Goal: Task Accomplishment & Management: Use online tool/utility

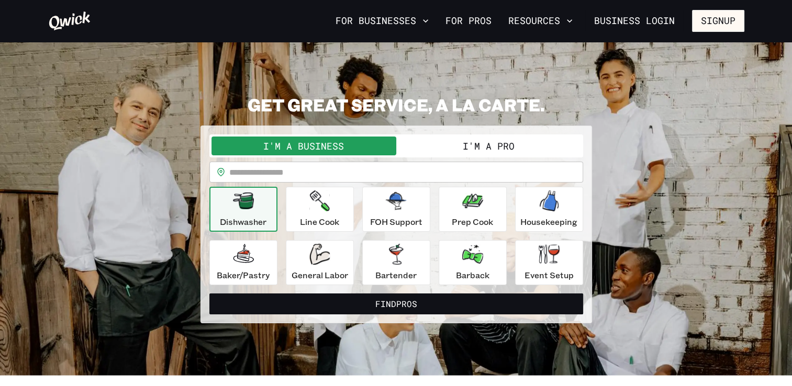
click at [514, 148] on button "I'm a Pro" at bounding box center [488, 146] width 185 height 19
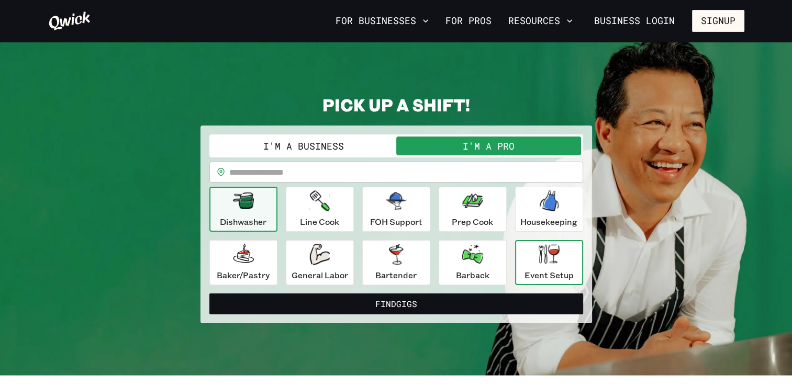
click at [544, 266] on div "Event Setup" at bounding box center [549, 263] width 49 height 38
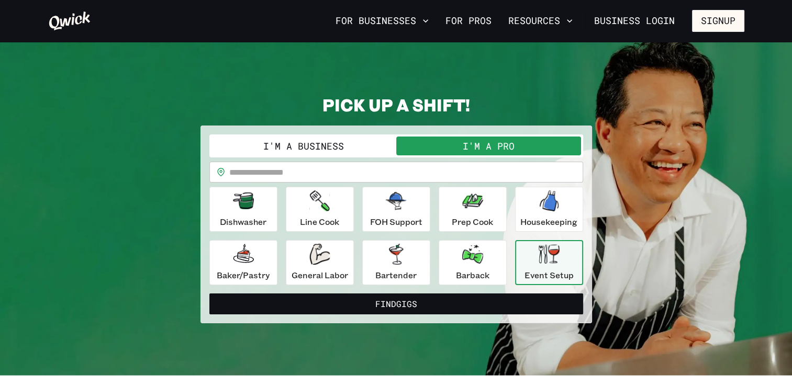
click at [550, 268] on div "Event Setup" at bounding box center [549, 263] width 49 height 38
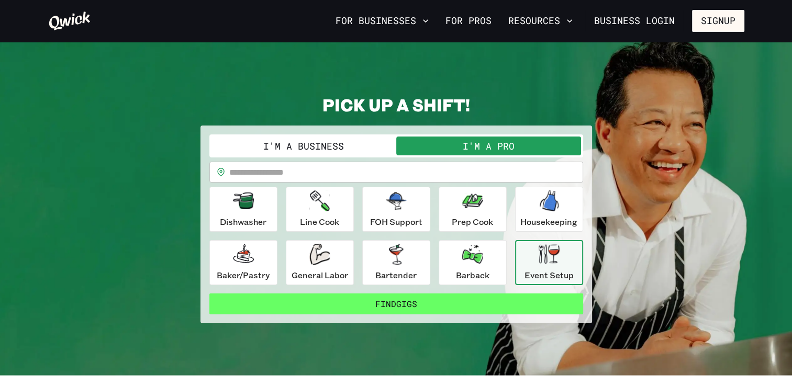
click at [412, 303] on button "Find Gigs" at bounding box center [396, 304] width 374 height 21
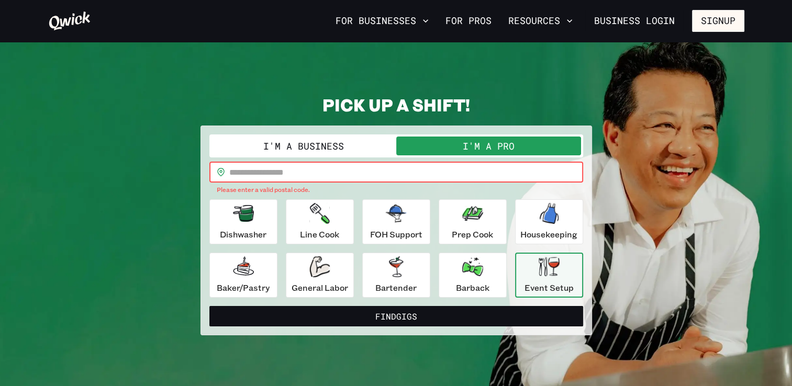
click at [428, 176] on input "text" at bounding box center [406, 172] width 354 height 21
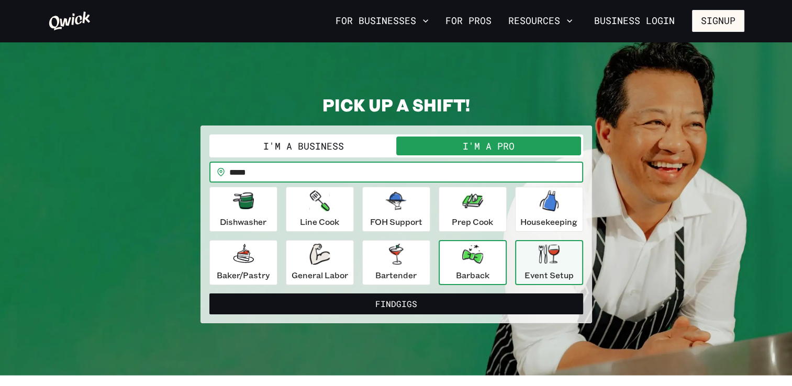
type input "*****"
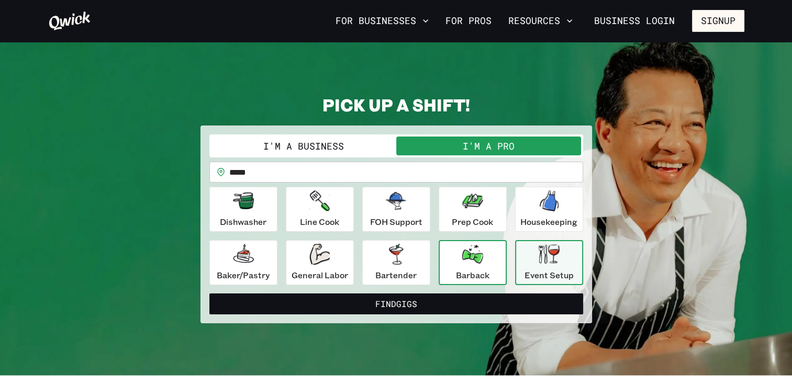
click at [485, 273] on p "Barback" at bounding box center [473, 275] width 34 height 13
click at [534, 268] on div "Event Setup" at bounding box center [549, 263] width 49 height 38
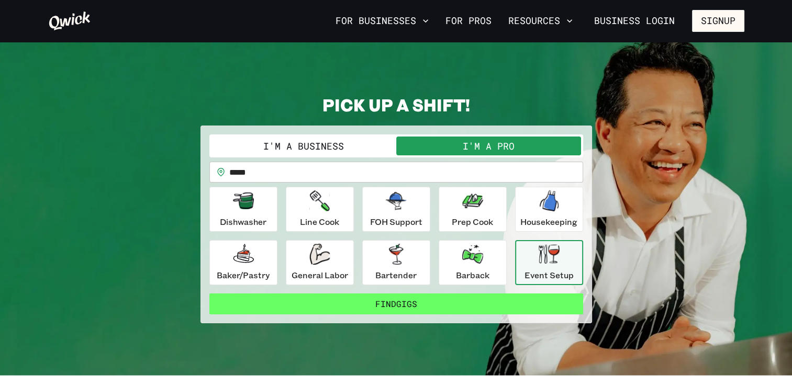
click at [515, 298] on button "Find Gigs" at bounding box center [396, 304] width 374 height 21
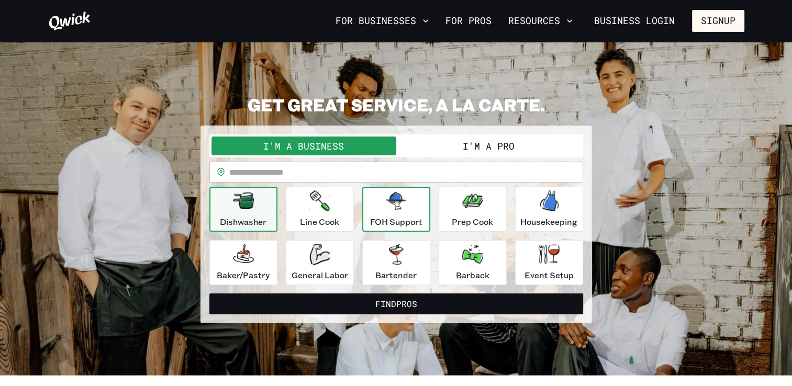
click at [401, 212] on div "FOH Support" at bounding box center [396, 210] width 52 height 38
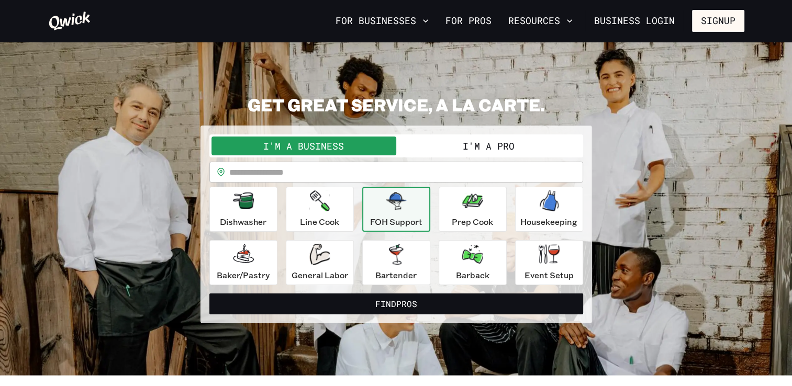
click at [493, 141] on button "I'm a Pro" at bounding box center [488, 146] width 185 height 19
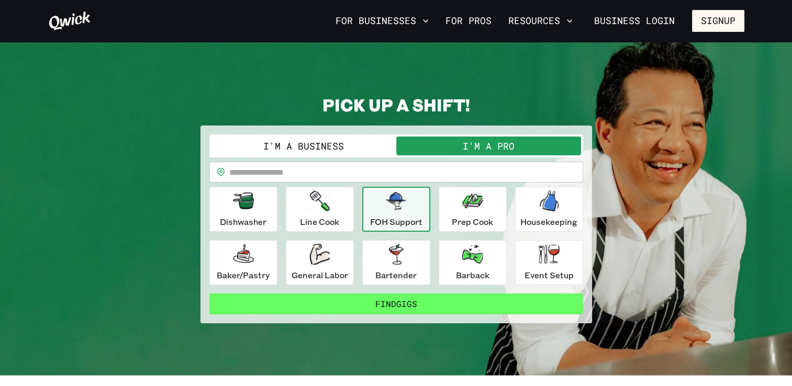
click at [436, 303] on button "Find Gigs" at bounding box center [396, 304] width 374 height 21
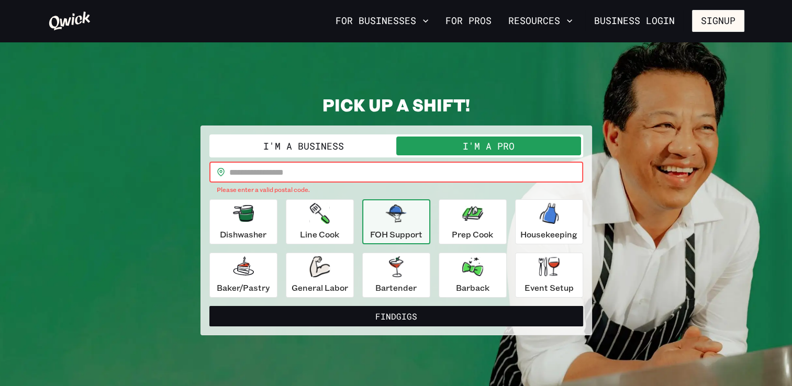
click at [411, 180] on input "text" at bounding box center [406, 172] width 354 height 21
type input "*****"
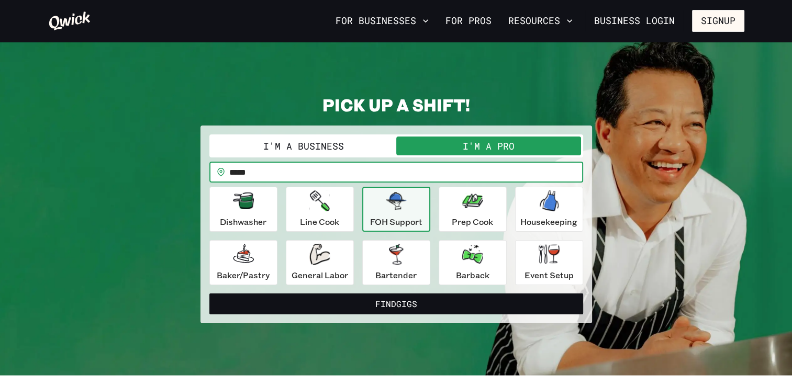
click at [209, 294] on button "Find Gigs" at bounding box center [396, 304] width 374 height 21
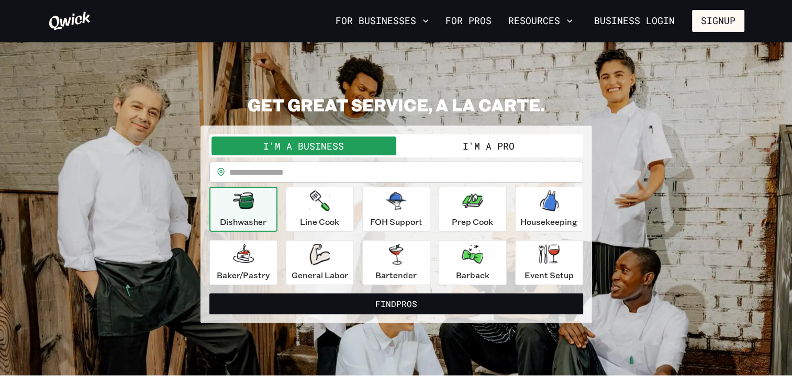
click at [425, 146] on button "I'm a Pro" at bounding box center [488, 146] width 185 height 19
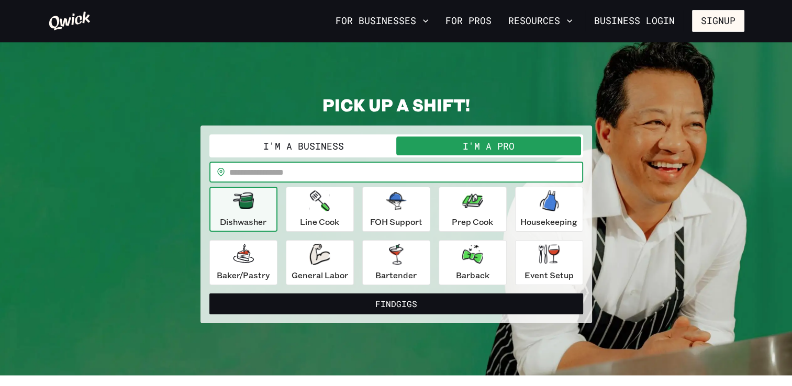
click at [306, 173] on input "text" at bounding box center [406, 172] width 354 height 21
type input "*****"
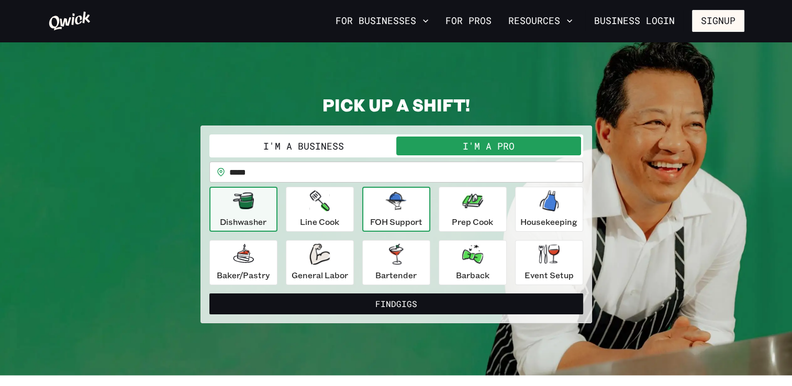
click at [400, 217] on p "FOH Support" at bounding box center [396, 222] width 52 height 13
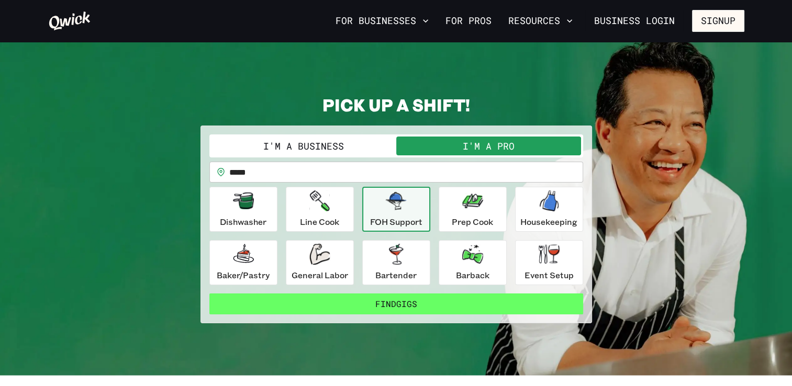
click at [408, 304] on button "Find Gigs" at bounding box center [396, 304] width 374 height 21
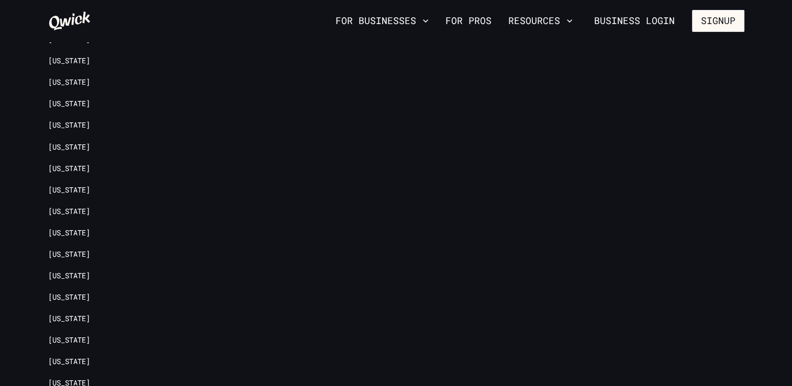
scroll to position [1317, 0]
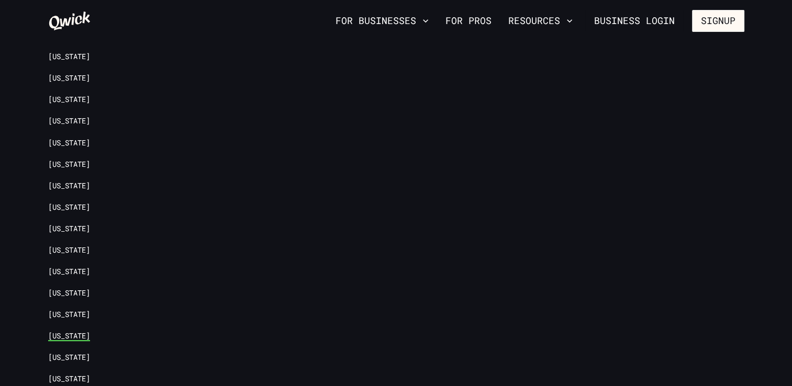
click at [60, 331] on link "[US_STATE]" at bounding box center [69, 336] width 42 height 10
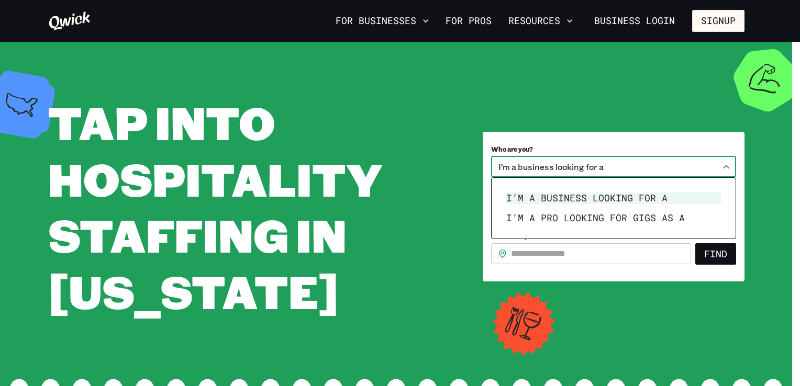
click at [728, 167] on body "**********" at bounding box center [400, 193] width 800 height 386
click at [678, 220] on li "I’m a pro looking for Gigs as a" at bounding box center [613, 218] width 223 height 20
type input "***"
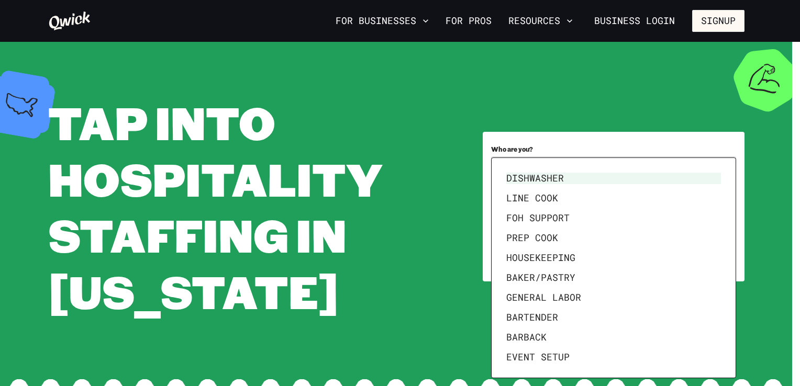
click at [724, 210] on body "**********" at bounding box center [400, 193] width 800 height 386
click at [664, 216] on li "FOH Support" at bounding box center [613, 218] width 223 height 20
type input "**********"
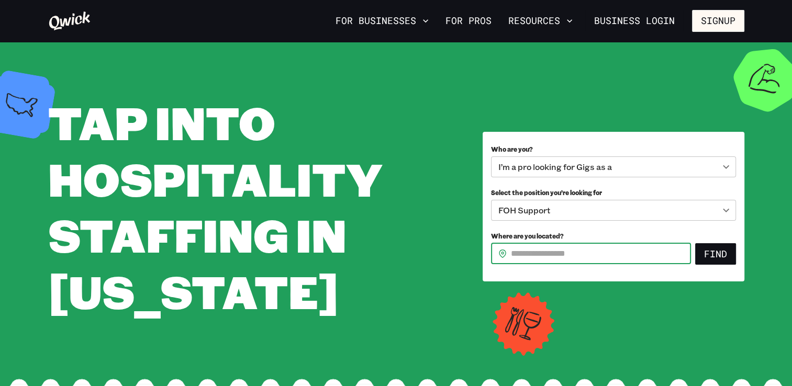
click at [650, 254] on input "Where are you located?" at bounding box center [601, 253] width 180 height 21
type input "*****"
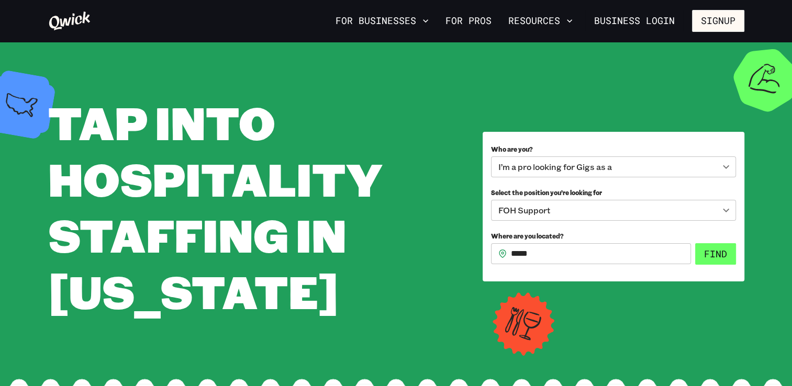
click at [715, 261] on button "Find" at bounding box center [715, 254] width 41 height 22
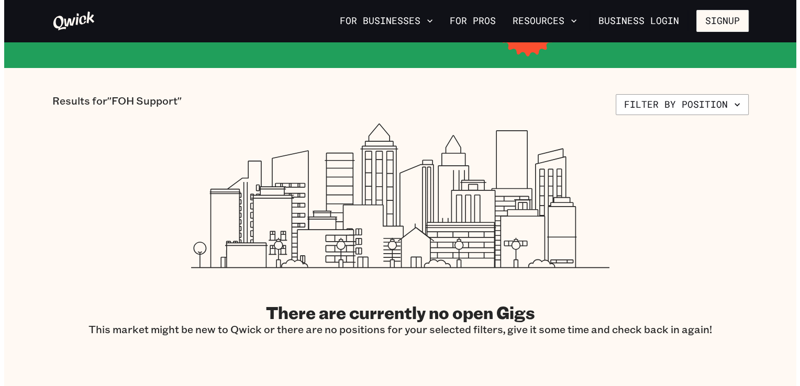
scroll to position [225, 0]
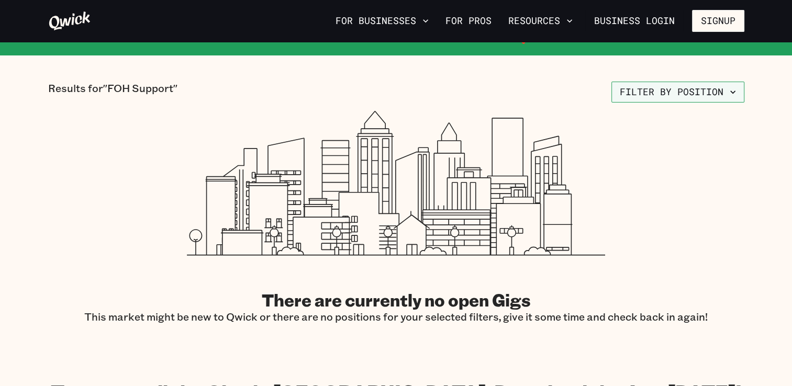
click at [726, 92] on button "Filter by position" at bounding box center [677, 92] width 133 height 21
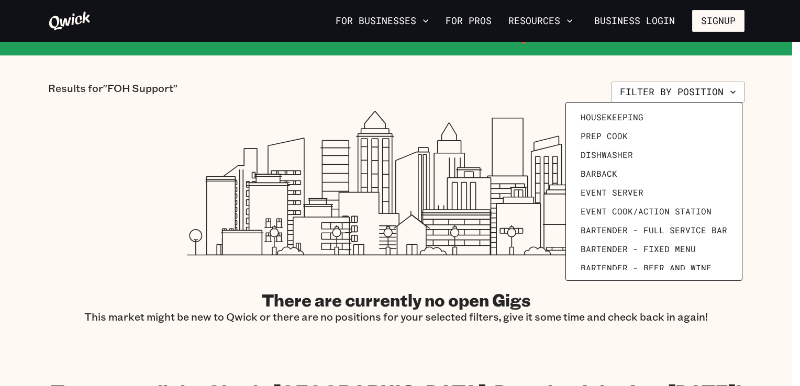
scroll to position [144, 0]
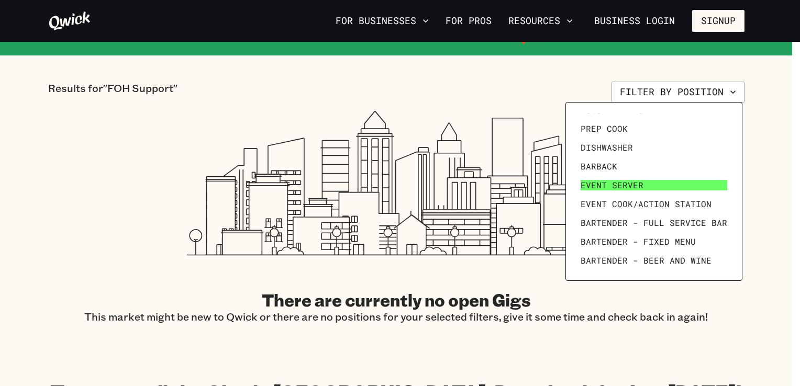
click at [703, 179] on link "Event Server" at bounding box center [653, 185] width 155 height 19
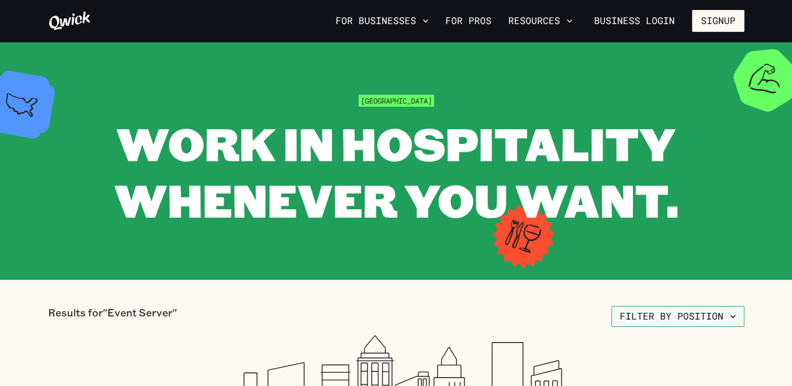
click at [683, 321] on button "Filter by position" at bounding box center [677, 316] width 133 height 21
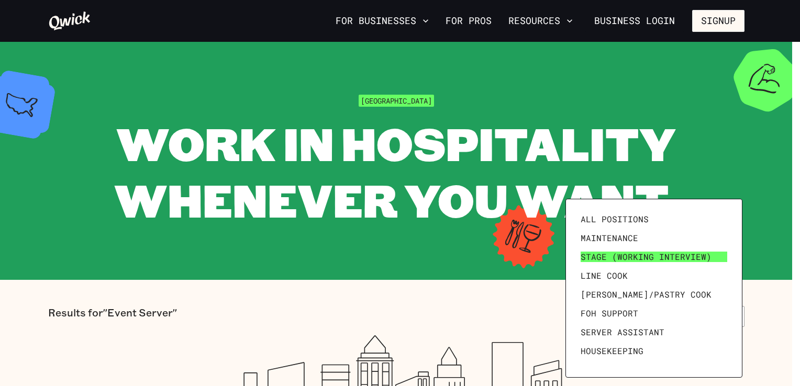
click at [679, 252] on span "Stage (working interview)" at bounding box center [646, 257] width 131 height 10
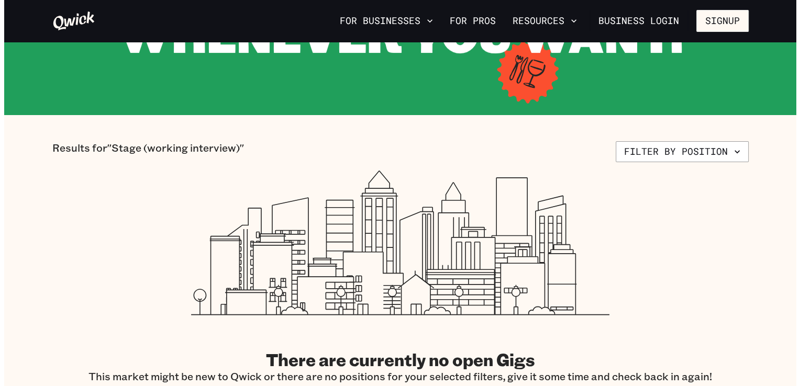
scroll to position [153, 0]
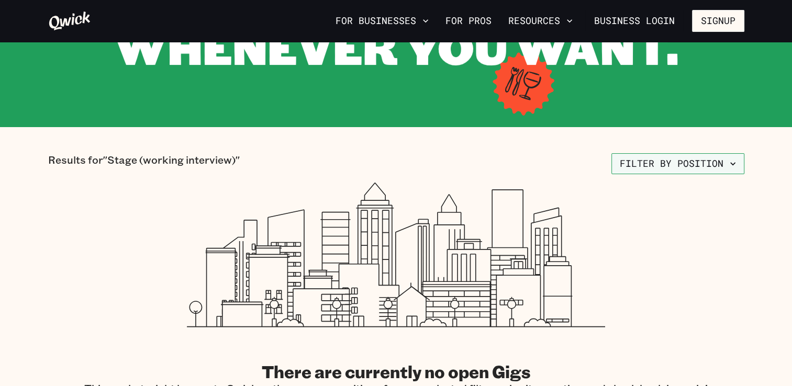
click at [730, 166] on icon "button" at bounding box center [733, 164] width 10 height 10
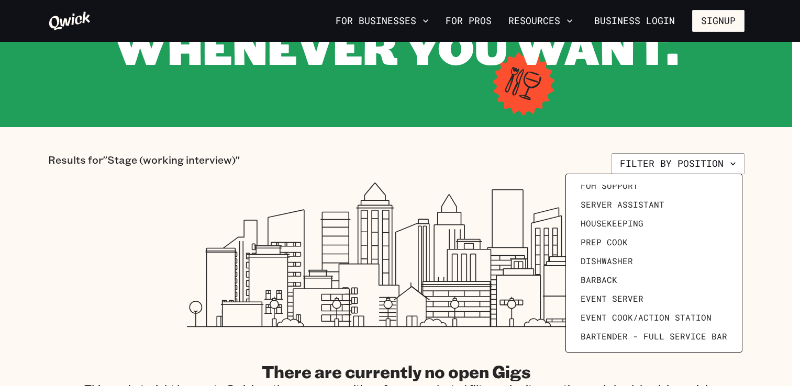
scroll to position [105, 0]
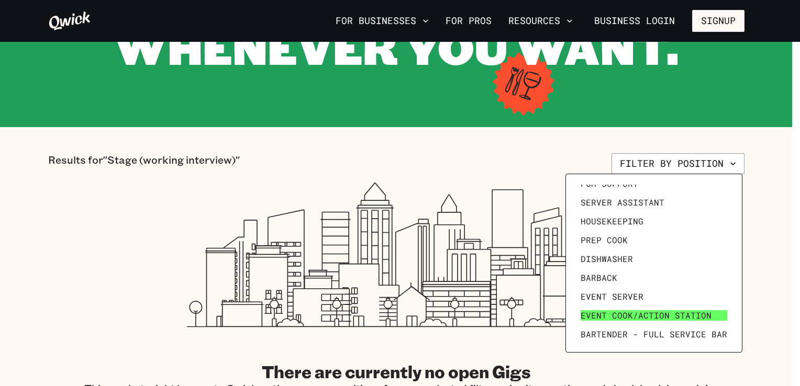
click at [678, 317] on span "Event Cook/Action Station" at bounding box center [646, 315] width 131 height 10
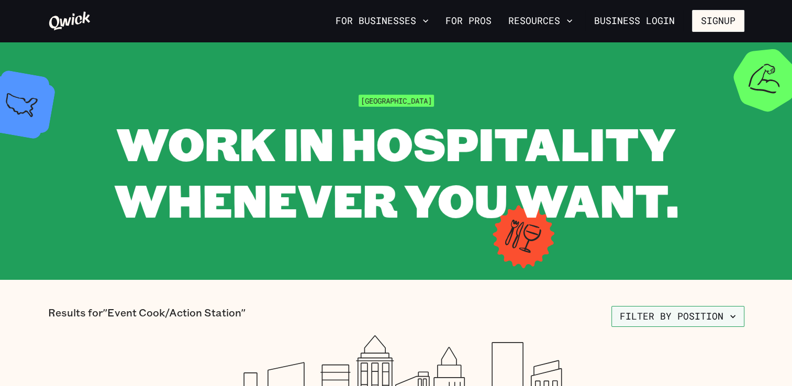
click at [685, 321] on button "Filter by position" at bounding box center [677, 316] width 133 height 21
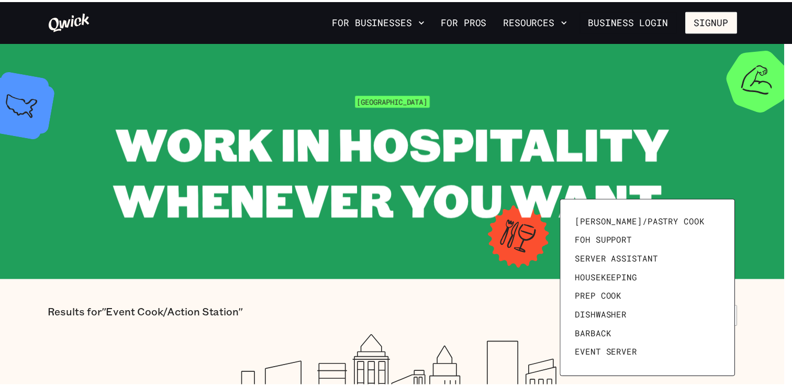
scroll to position [80, 0]
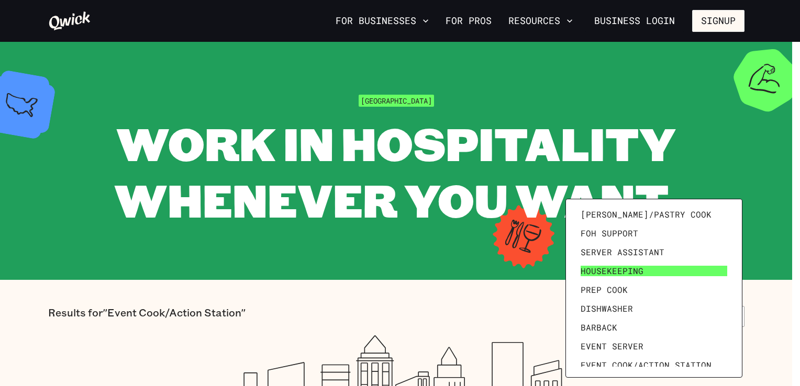
click at [692, 270] on link "Housekeeping" at bounding box center [653, 271] width 155 height 19
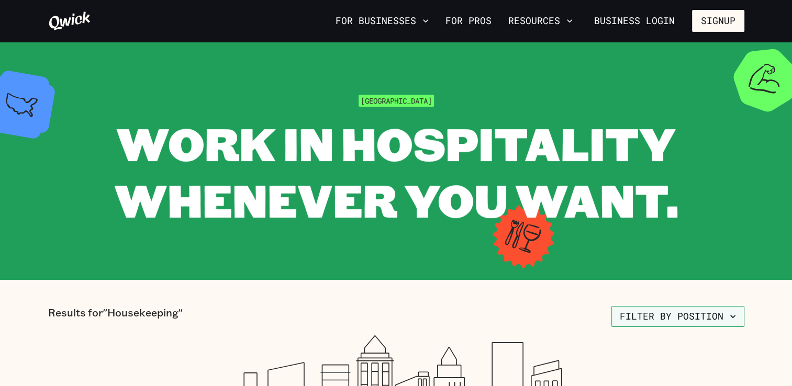
click at [678, 320] on button "Filter by position" at bounding box center [677, 316] width 133 height 21
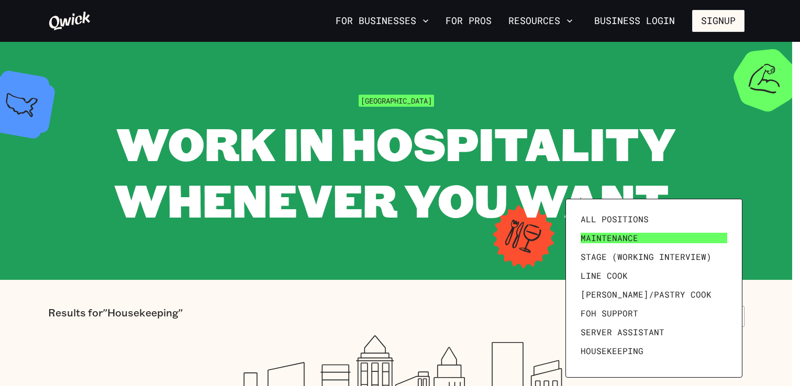
click at [692, 243] on link "Maintenance" at bounding box center [653, 238] width 155 height 19
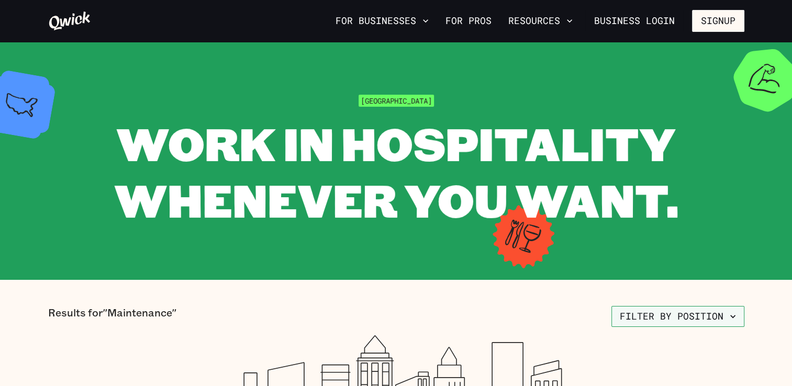
click at [712, 314] on button "Filter by position" at bounding box center [677, 316] width 133 height 21
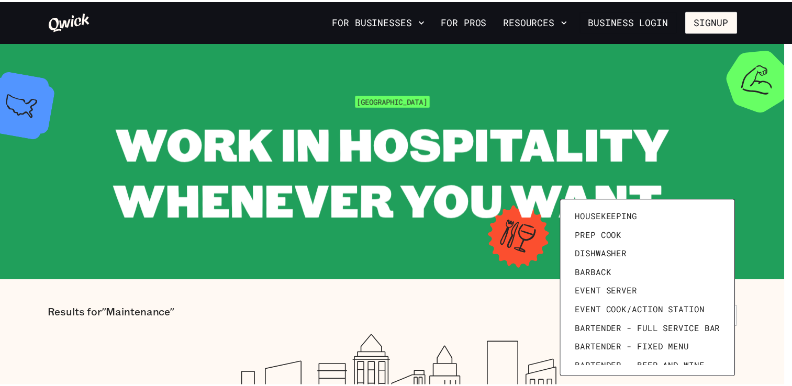
scroll to position [144, 0]
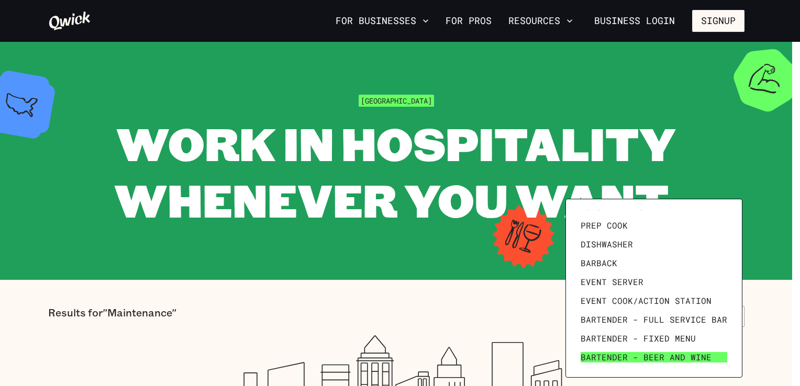
click at [707, 357] on link "Bartender - Beer and Wine" at bounding box center [653, 357] width 155 height 19
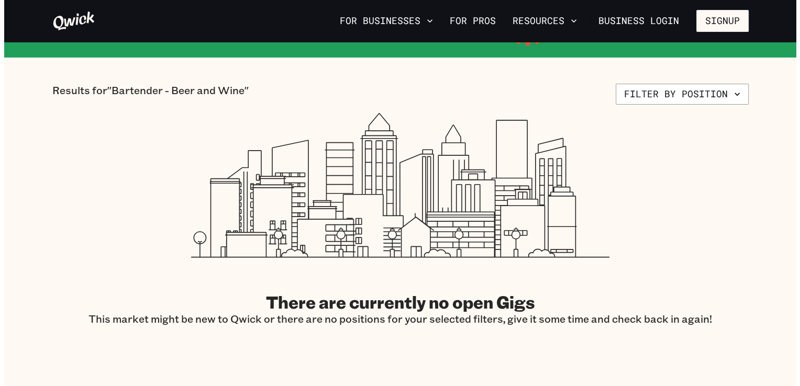
scroll to position [227, 0]
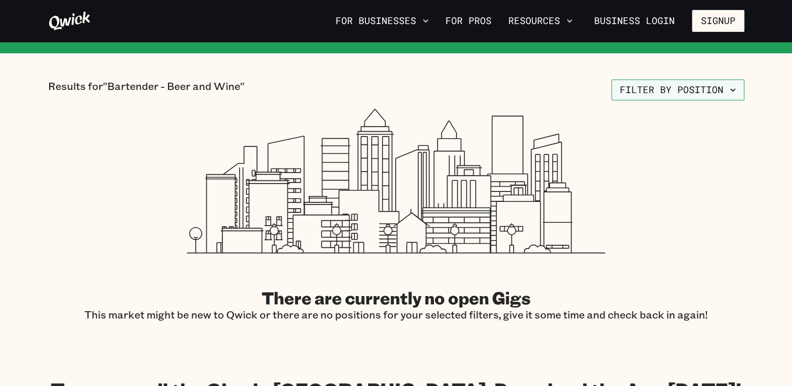
click at [737, 91] on icon "button" at bounding box center [733, 90] width 10 height 10
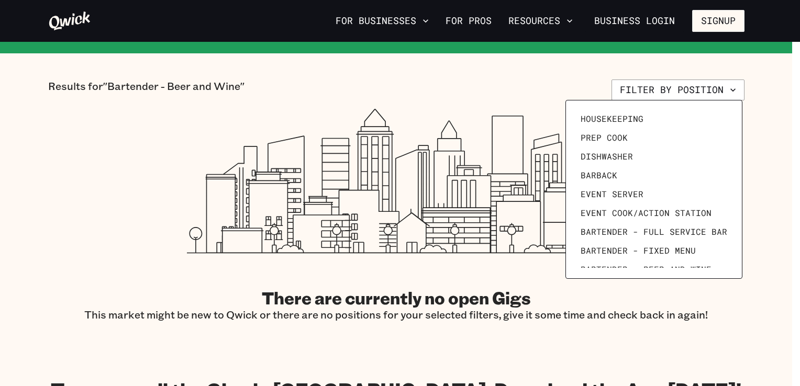
scroll to position [144, 0]
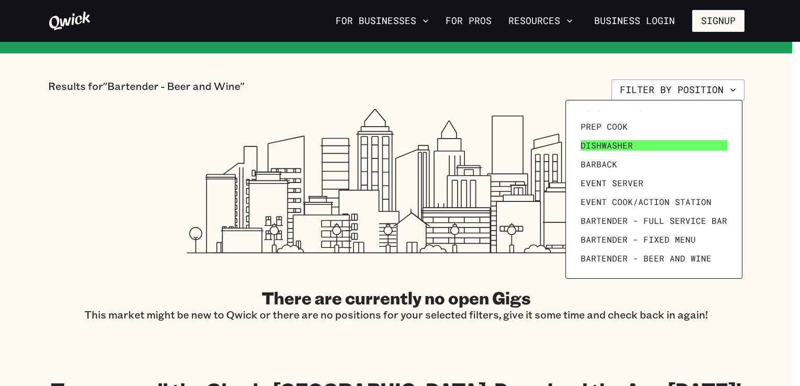
click at [700, 151] on link "Dishwasher" at bounding box center [653, 145] width 155 height 19
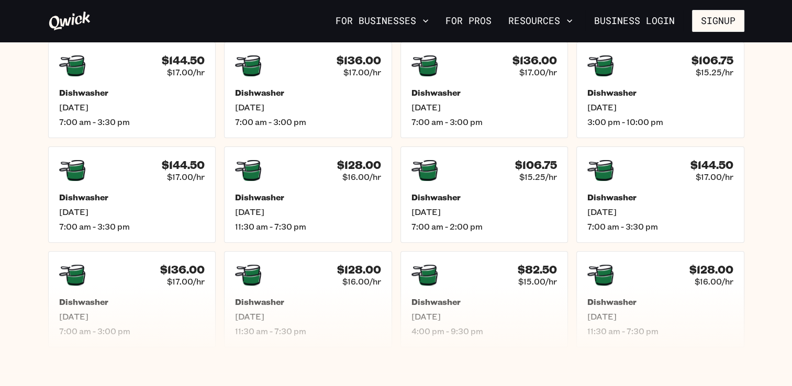
scroll to position [296, 0]
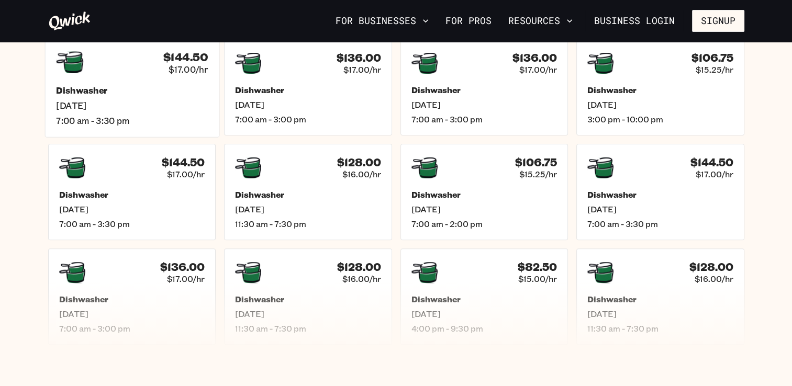
click at [158, 102] on span "[DATE]" at bounding box center [132, 105] width 152 height 11
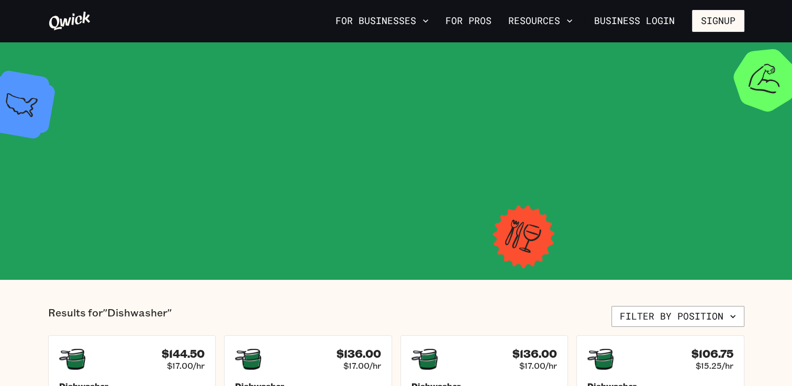
scroll to position [296, 0]
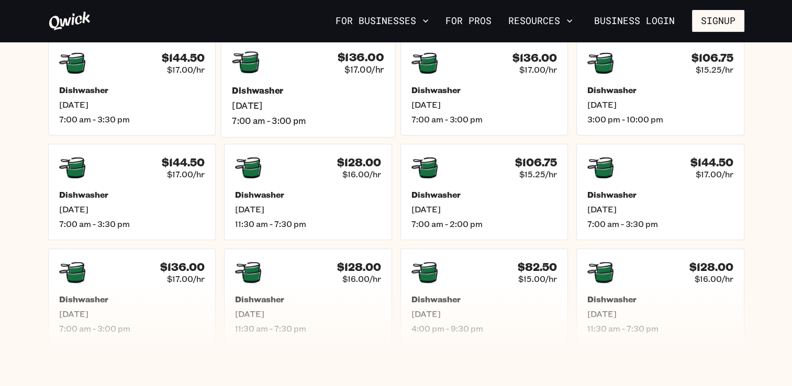
click at [335, 100] on span "[DATE]" at bounding box center [308, 105] width 152 height 11
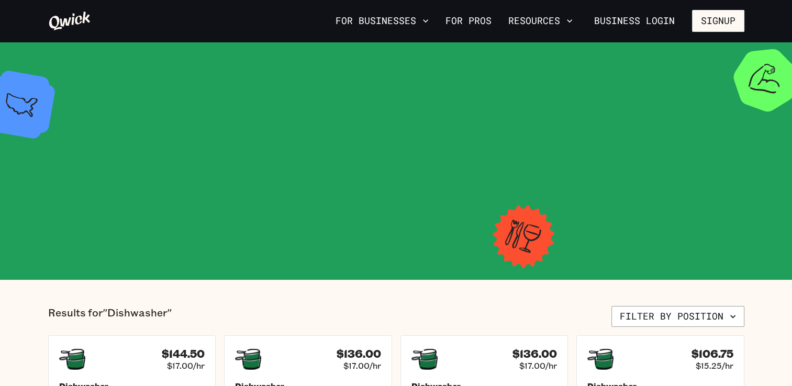
scroll to position [296, 0]
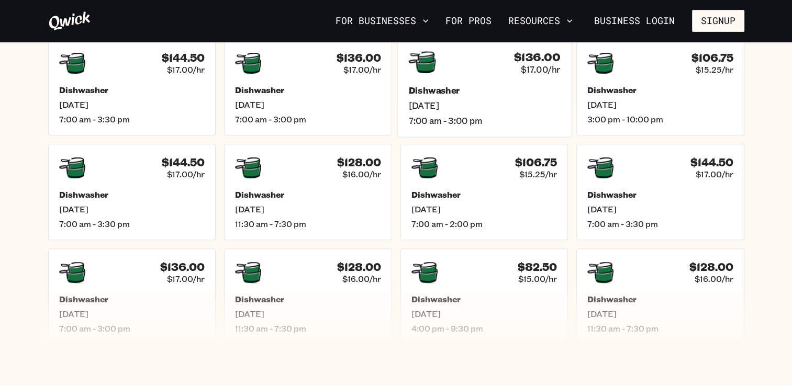
click at [475, 91] on h5 "Dishwasher" at bounding box center [484, 90] width 152 height 11
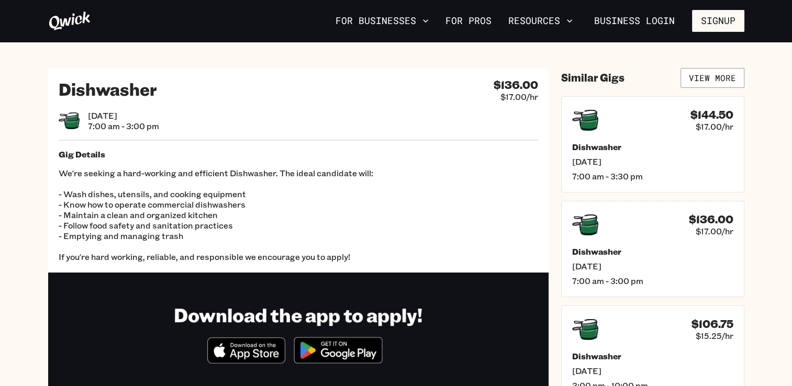
scroll to position [296, 0]
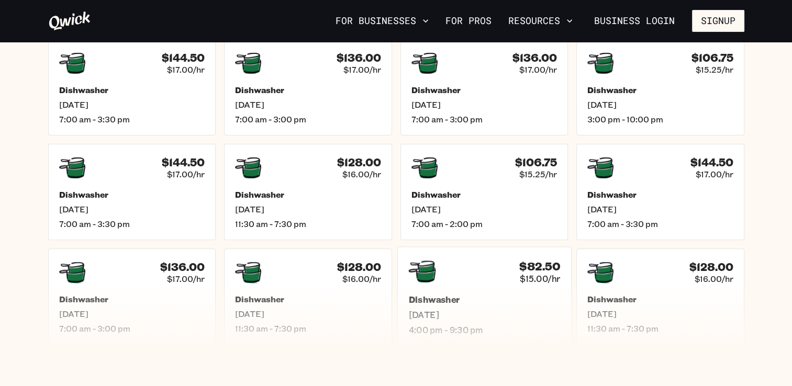
click at [497, 297] on h5 "Dishwasher" at bounding box center [484, 299] width 152 height 11
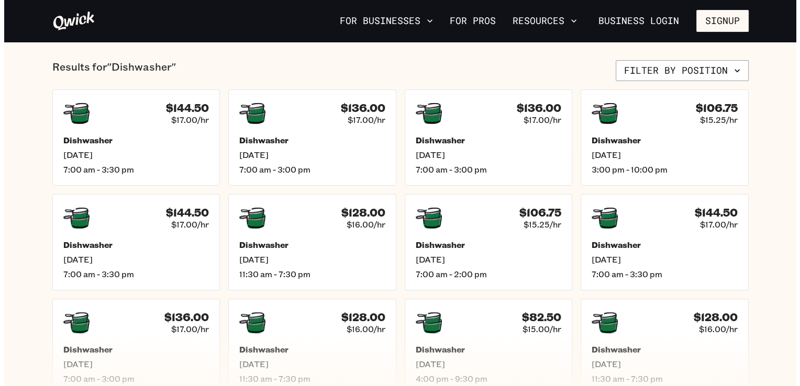
scroll to position [243, 0]
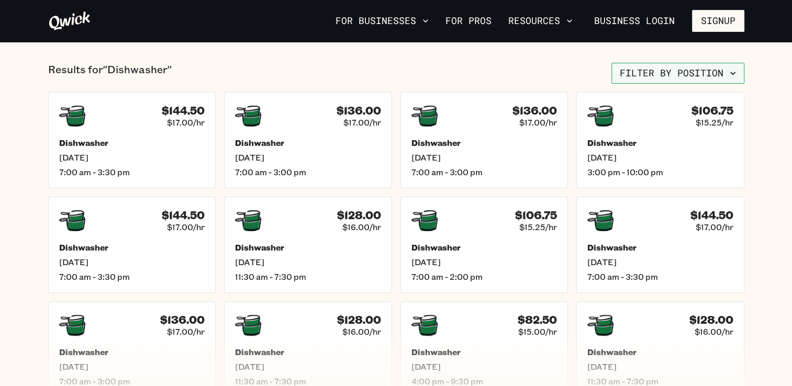
click at [720, 75] on button "Filter by position" at bounding box center [677, 73] width 133 height 21
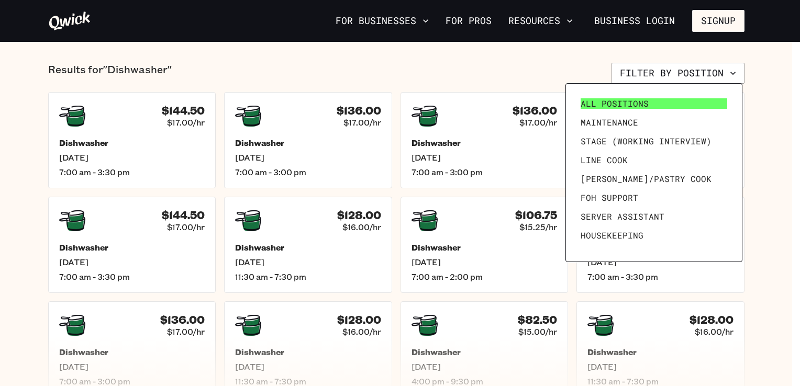
click at [687, 102] on link "All Positions" at bounding box center [653, 103] width 155 height 19
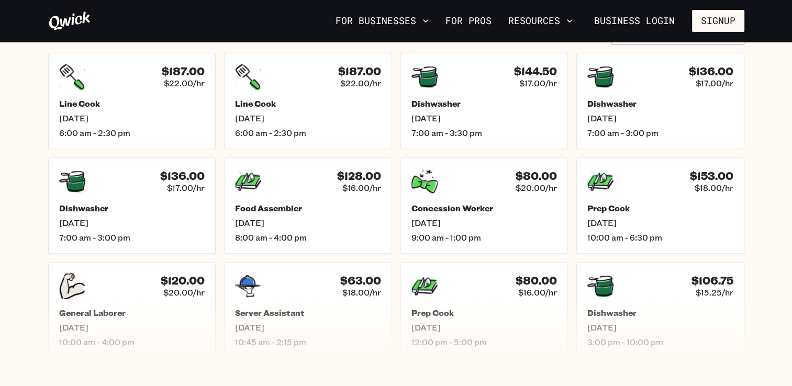
scroll to position [467, 0]
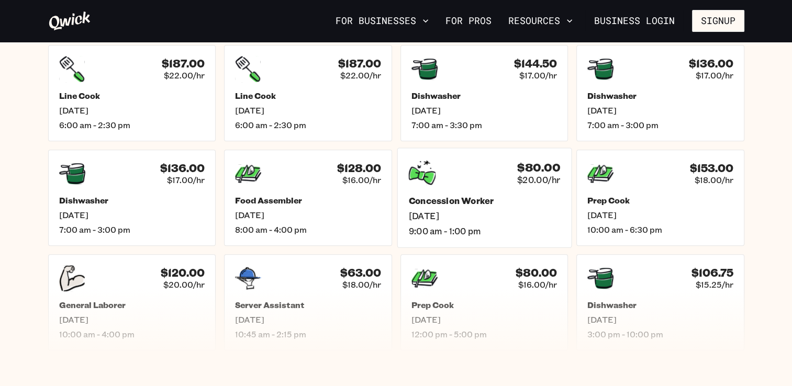
click at [507, 226] on span "9:00 am - 1:00 pm" at bounding box center [484, 231] width 152 height 11
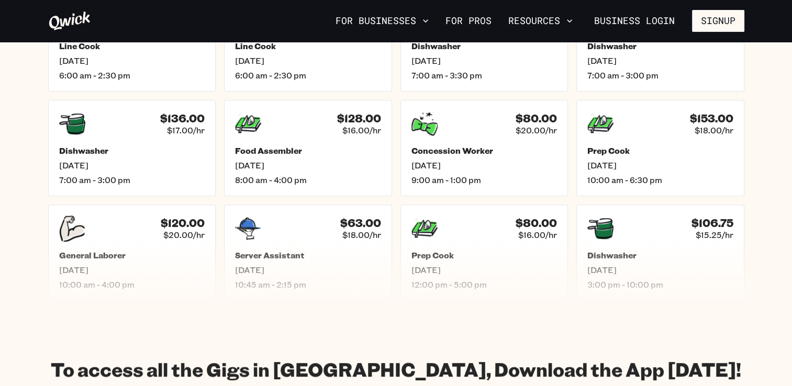
scroll to position [519, 0]
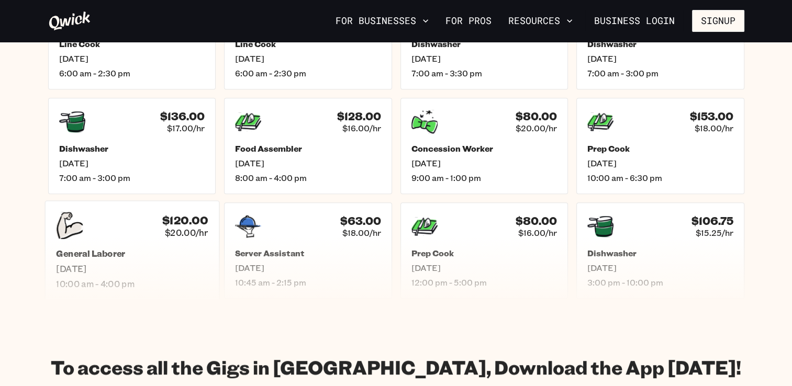
click at [148, 235] on div "$120.00 $20.00/hr" at bounding box center [132, 225] width 152 height 27
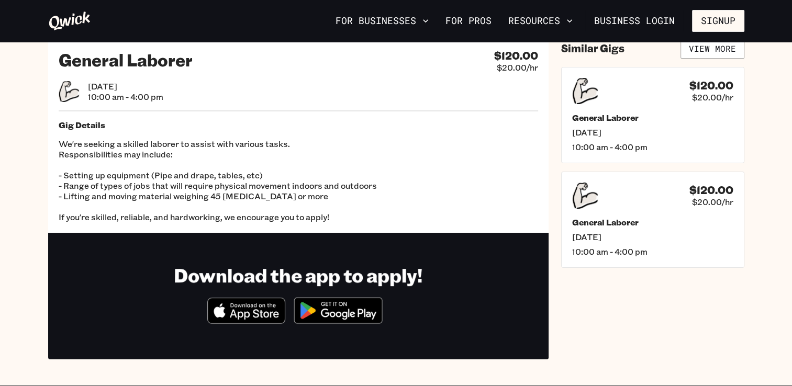
scroll to position [31, 0]
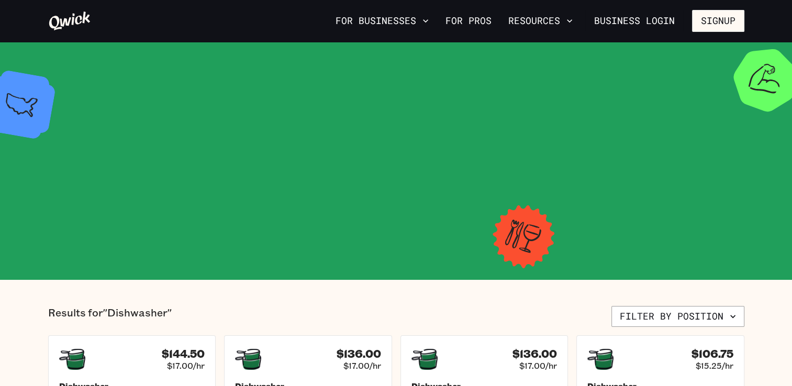
scroll to position [243, 0]
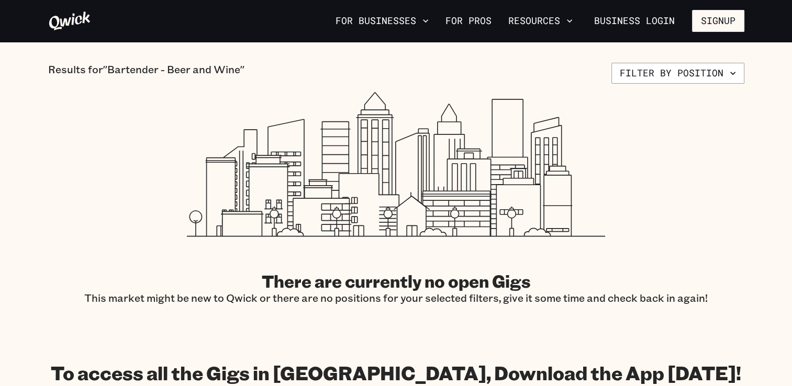
scroll to position [227, 0]
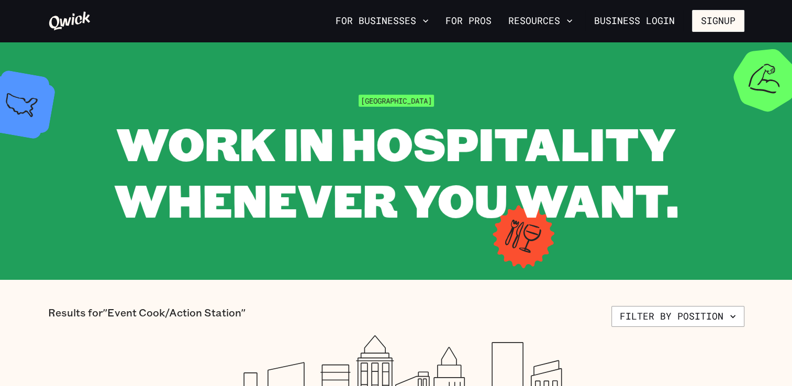
scroll to position [153, 0]
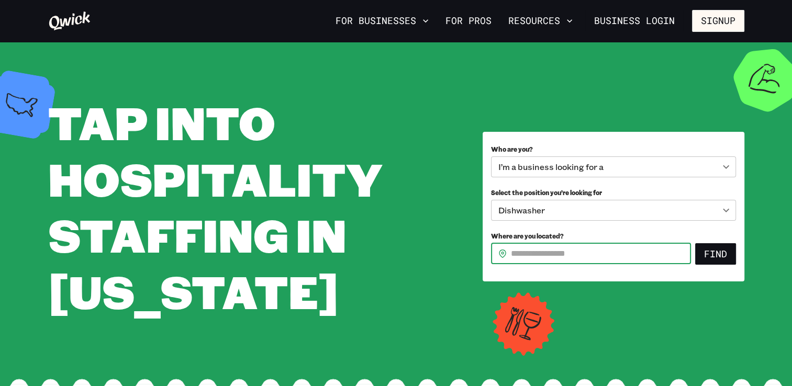
click at [577, 259] on input "Where are you located?" at bounding box center [601, 253] width 180 height 21
type input "*****"
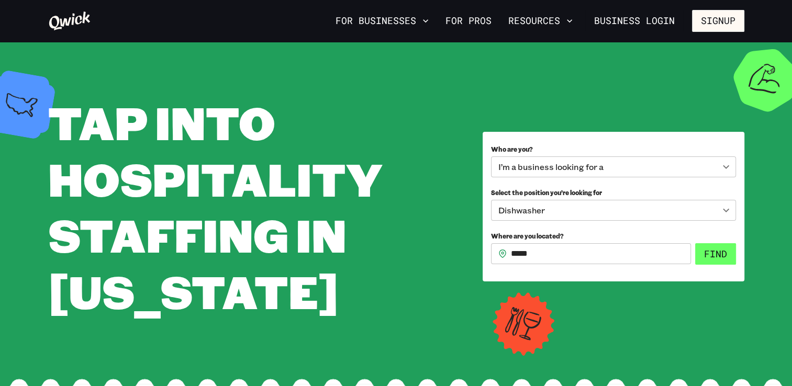
click at [707, 255] on button "Find" at bounding box center [715, 254] width 41 height 22
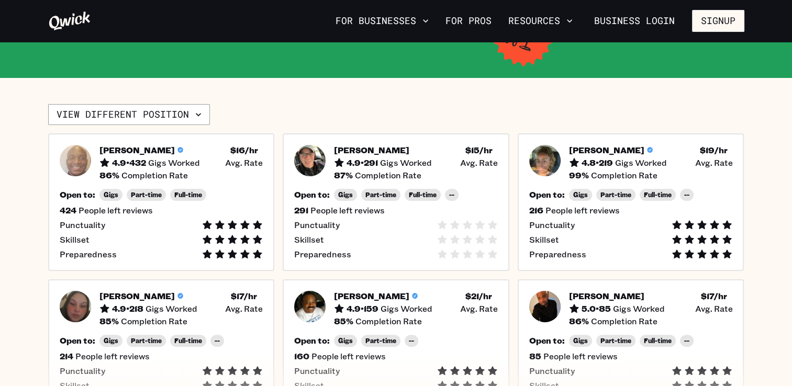
scroll to position [3, 0]
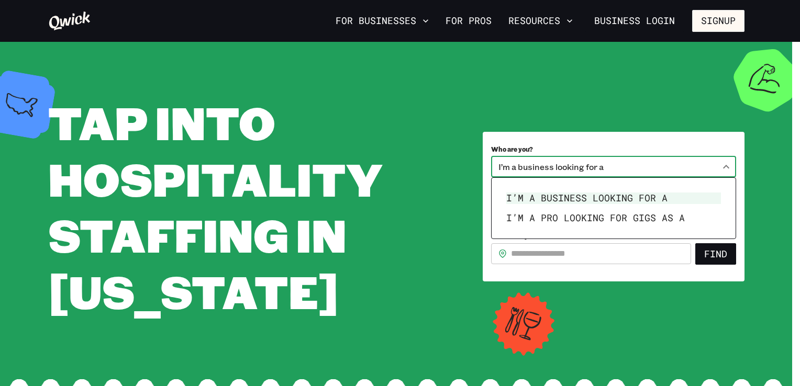
click at [716, 171] on body "**********" at bounding box center [400, 193] width 800 height 386
click at [678, 222] on li "I’m a pro looking for Gigs as a" at bounding box center [613, 218] width 223 height 20
type input "***"
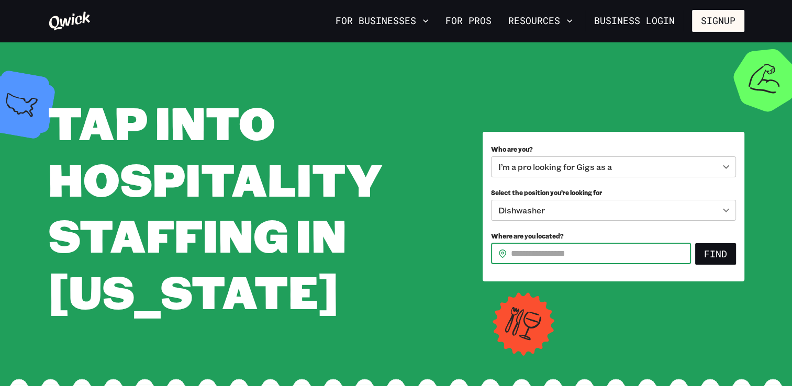
click at [584, 256] on input "Where are you located?" at bounding box center [601, 253] width 180 height 21
type input "*****"
click at [715, 260] on button "Find" at bounding box center [715, 254] width 41 height 22
